Goal: Task Accomplishment & Management: Use online tool/utility

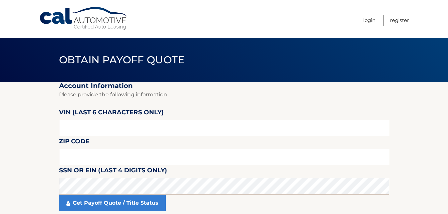
click at [118, 127] on input "text" at bounding box center [224, 128] width 330 height 17
click at [109, 127] on input "text" at bounding box center [224, 128] width 330 height 17
type input "015487"
click at [91, 160] on input "text" at bounding box center [224, 157] width 330 height 17
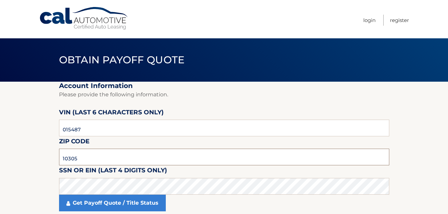
type input "10305"
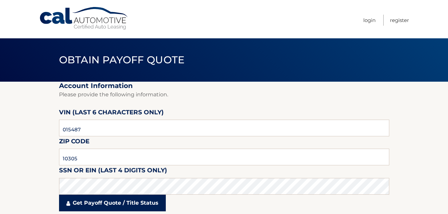
click at [125, 206] on link "Get Payoff Quote / Title Status" at bounding box center [112, 203] width 107 height 17
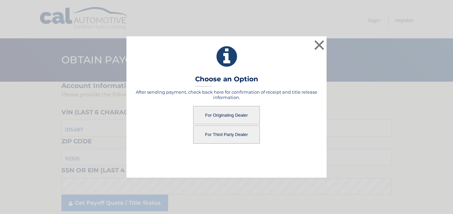
click at [228, 114] on button "For Originating Dealer" at bounding box center [226, 115] width 67 height 18
click at [211, 114] on button "For Originating Dealer" at bounding box center [226, 115] width 67 height 18
